Goal: Find specific page/section: Find specific page/section

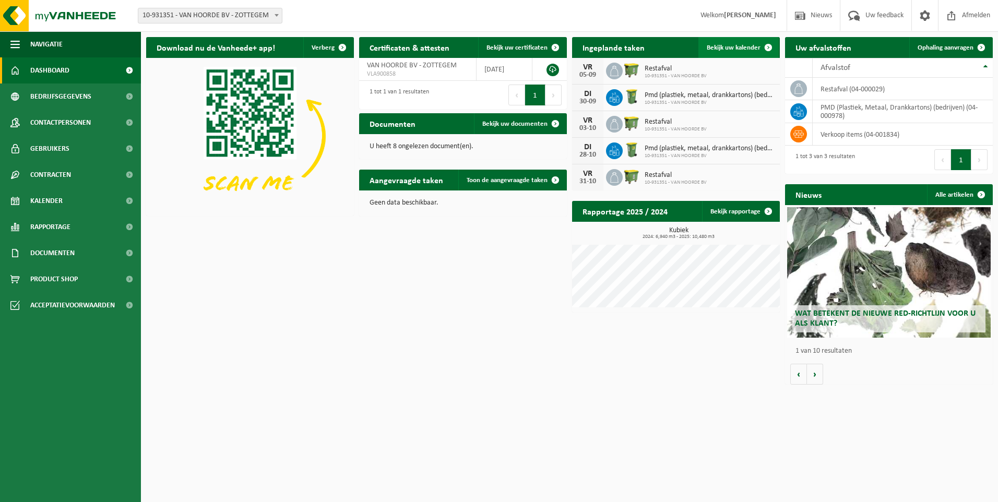
click at [766, 45] on span at bounding box center [768, 47] width 21 height 21
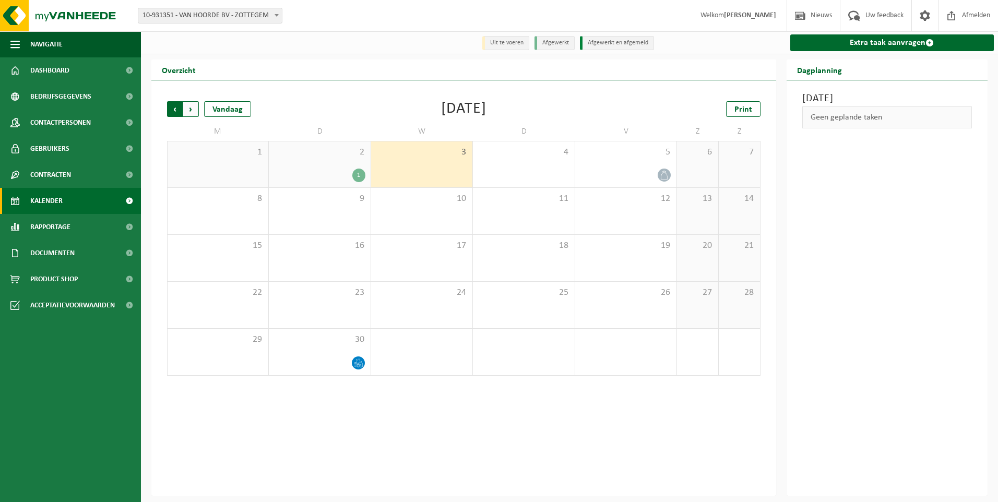
click at [192, 109] on span "Volgende" at bounding box center [191, 109] width 16 height 16
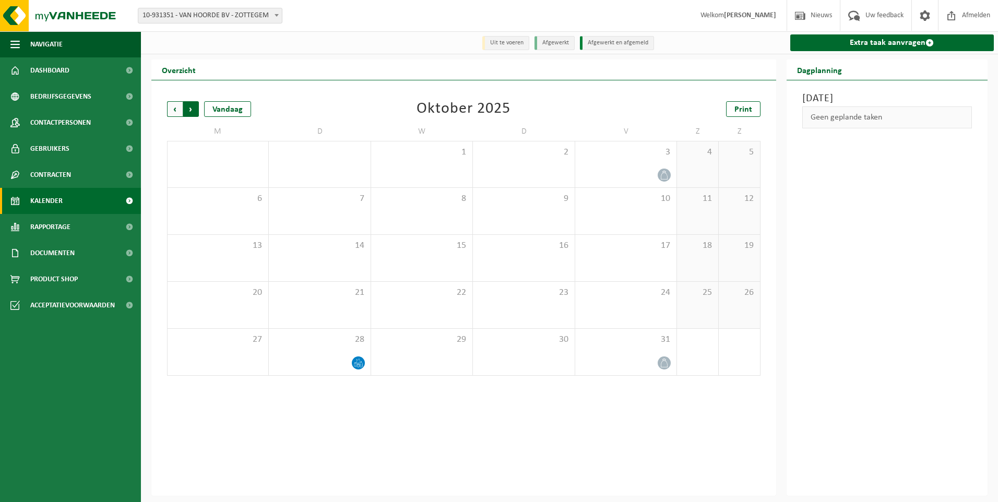
click at [172, 105] on span "Vorige" at bounding box center [175, 109] width 16 height 16
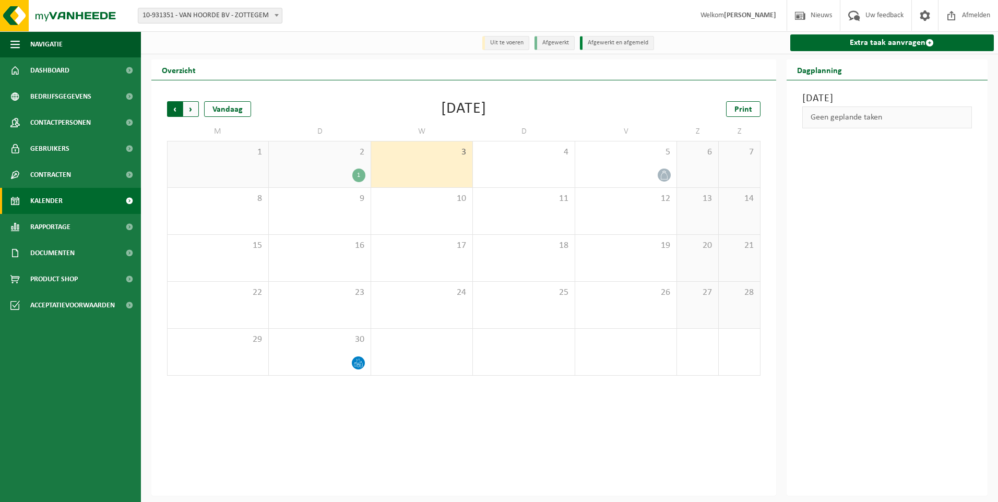
click at [194, 109] on span "Volgende" at bounding box center [191, 109] width 16 height 16
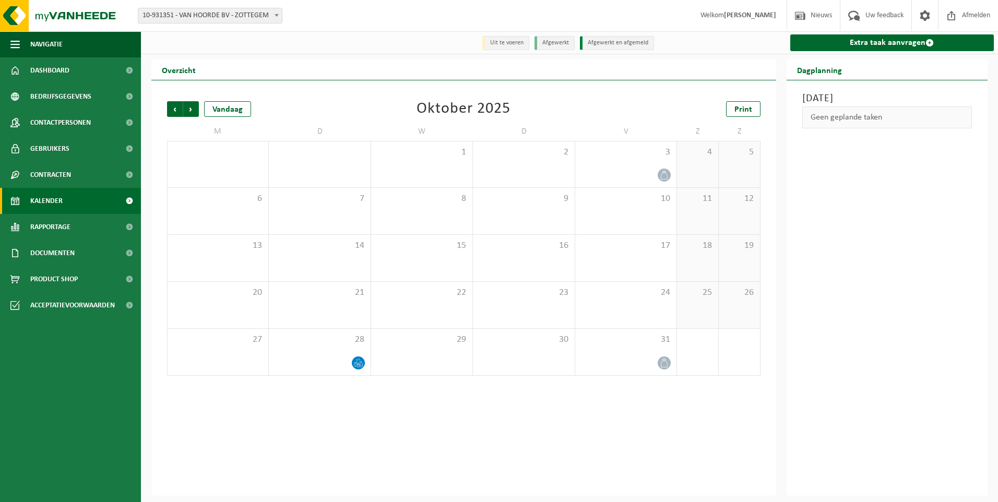
click at [276, 16] on b at bounding box center [277, 15] width 4 height 3
click at [303, 71] on div "Overzicht" at bounding box center [463, 70] width 625 height 21
click at [181, 110] on span "Vorige" at bounding box center [175, 109] width 16 height 16
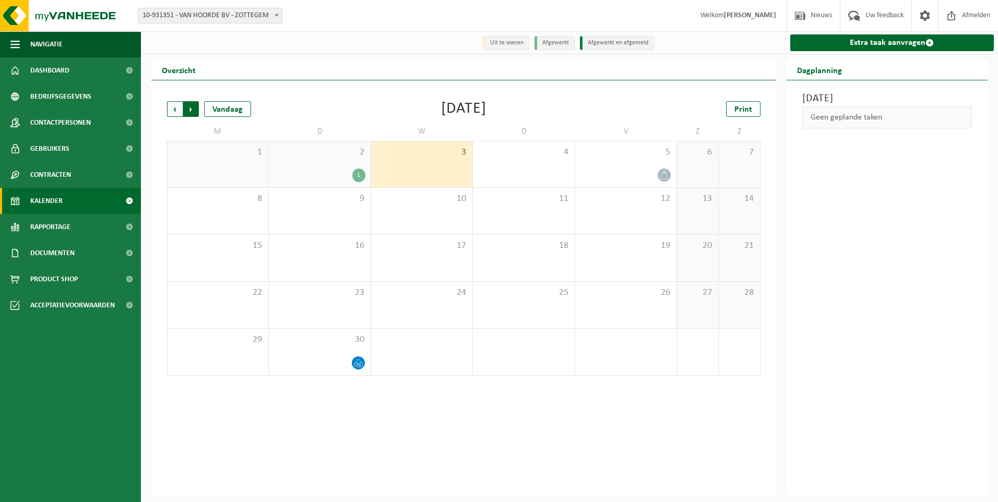
click at [176, 110] on span "Vorige" at bounding box center [175, 109] width 16 height 16
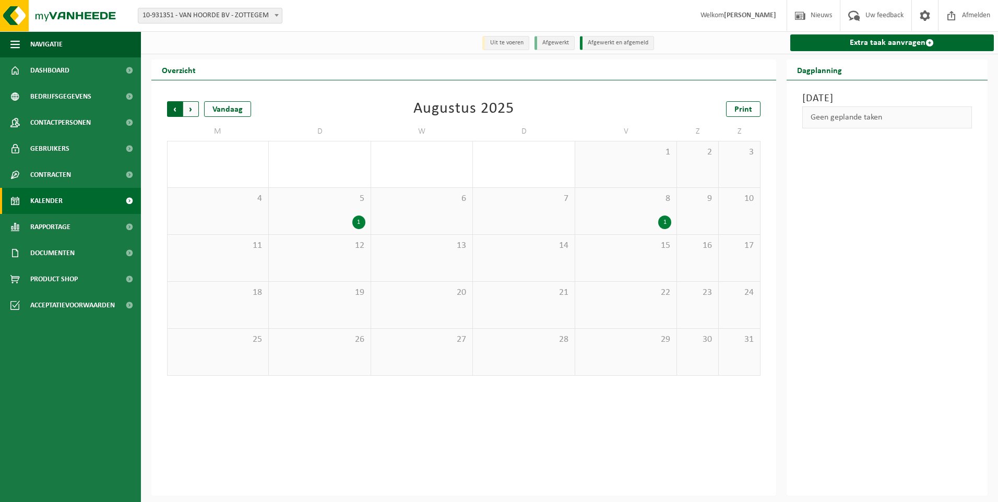
click at [191, 110] on span "Volgende" at bounding box center [191, 109] width 16 height 16
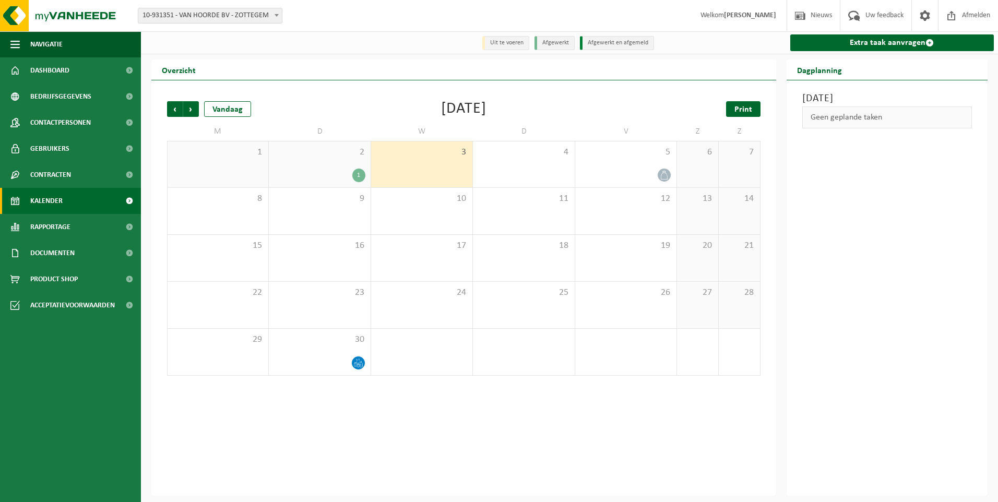
click at [750, 109] on span "Print" at bounding box center [744, 109] width 18 height 8
